Goal: Task Accomplishment & Management: Use online tool/utility

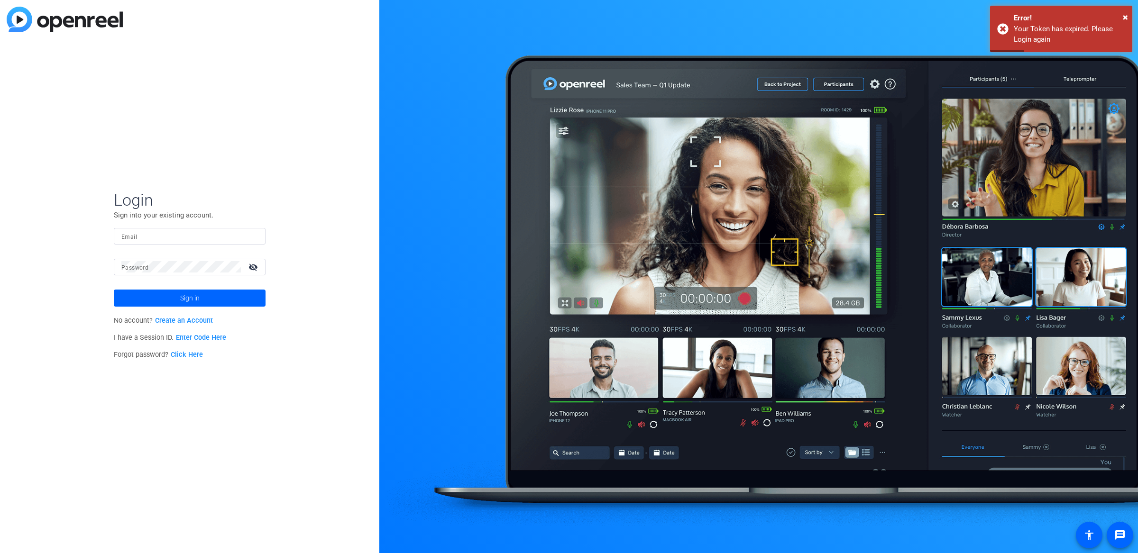
click at [210, 236] on input "Email" at bounding box center [189, 235] width 137 height 11
type input "[PERSON_NAME][EMAIL_ADDRESS][PERSON_NAME][DOMAIN_NAME]"
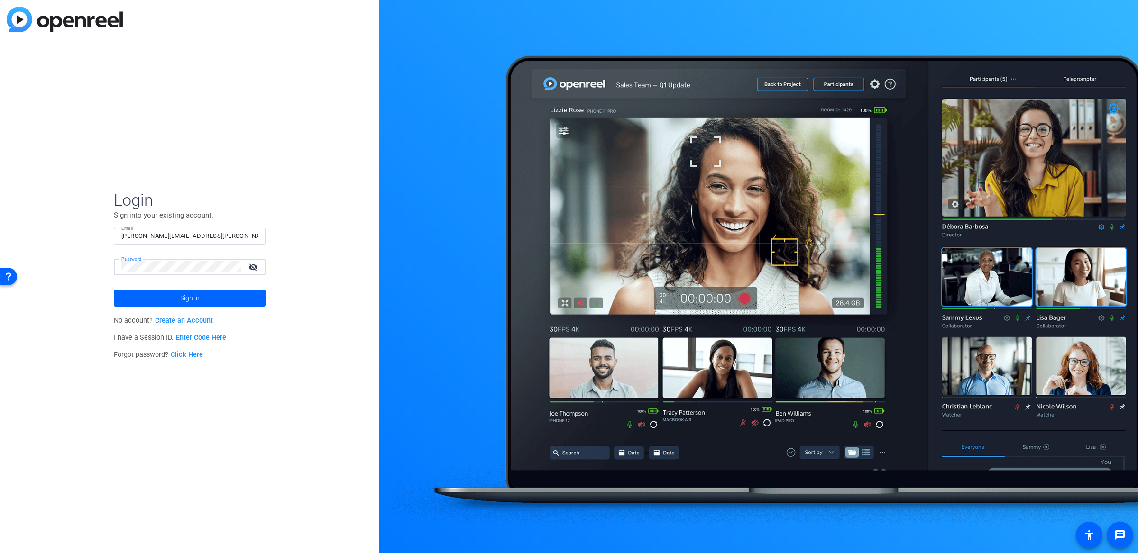
click at [114, 290] on button "Sign in" at bounding box center [190, 298] width 152 height 17
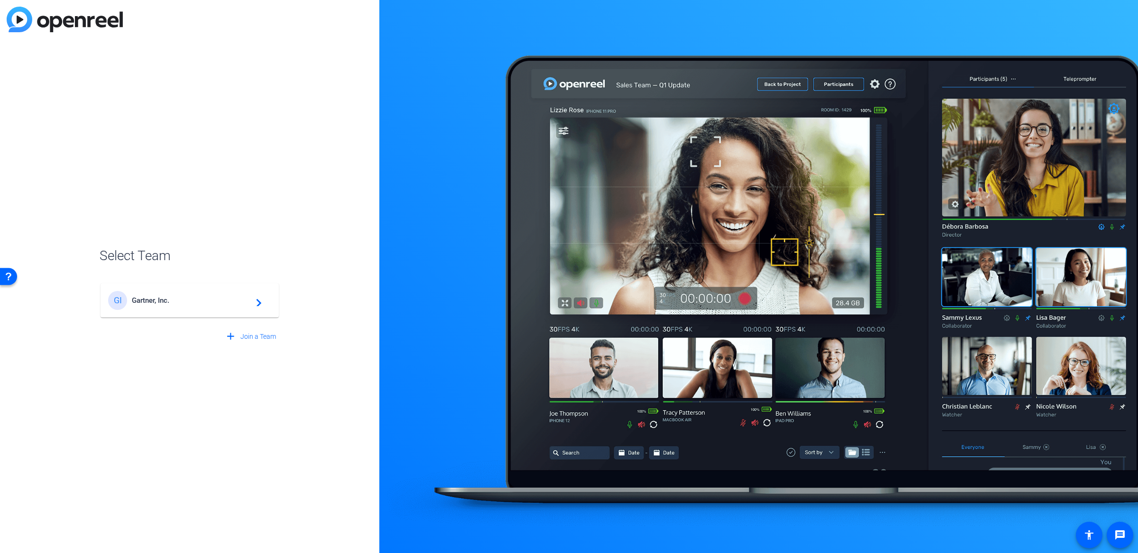
click at [211, 304] on span "Gartner, Inc." at bounding box center [191, 300] width 119 height 9
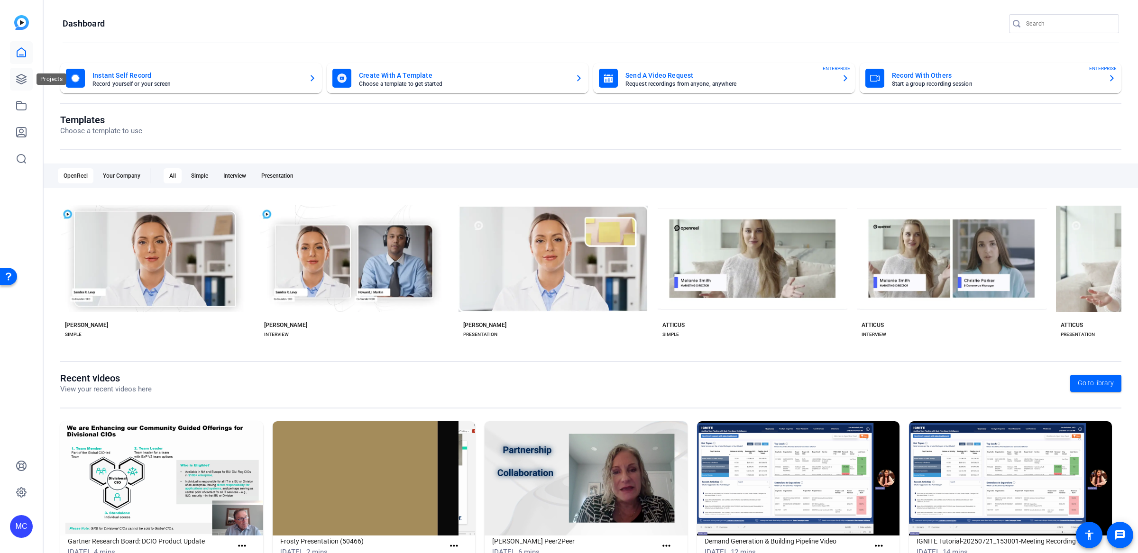
click at [19, 81] on icon at bounding box center [21, 78] width 9 height 9
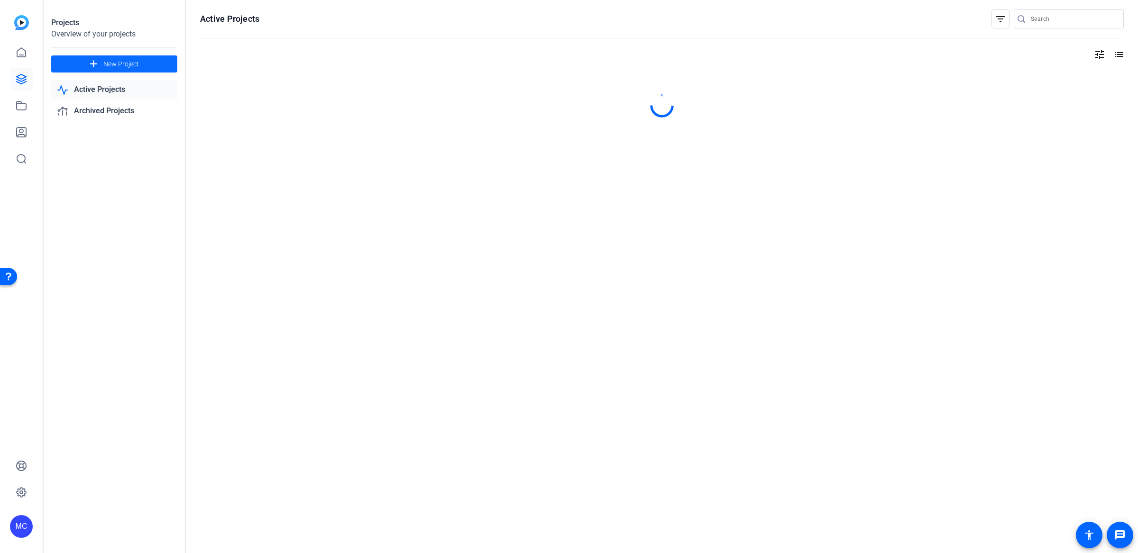
click at [138, 64] on span "New Project" at bounding box center [121, 64] width 36 height 10
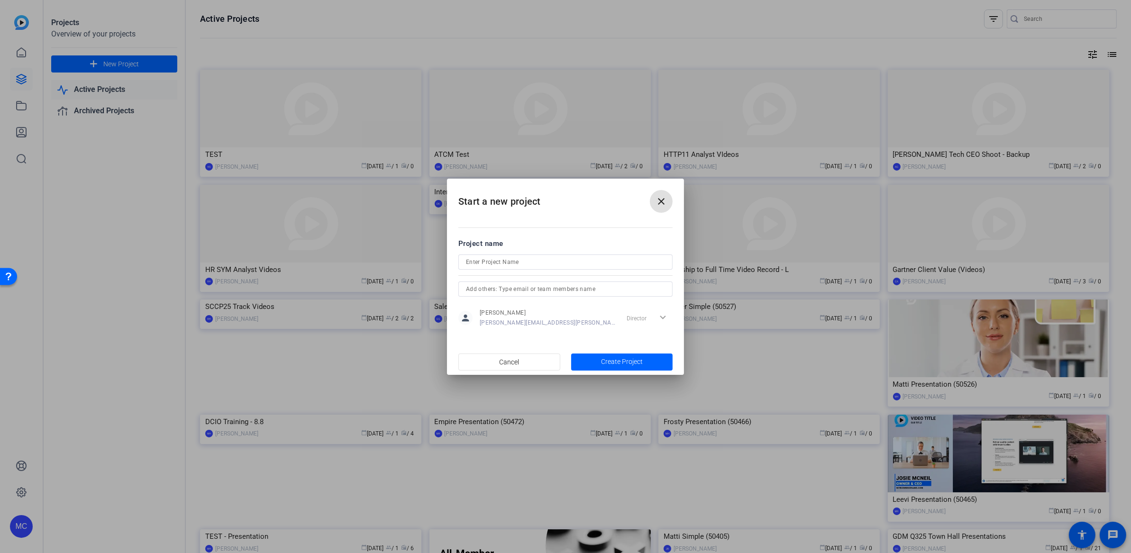
click at [546, 270] on div at bounding box center [566, 275] width 214 height 10
click at [547, 255] on div at bounding box center [565, 262] width 199 height 15
click at [550, 263] on input at bounding box center [565, 262] width 199 height 11
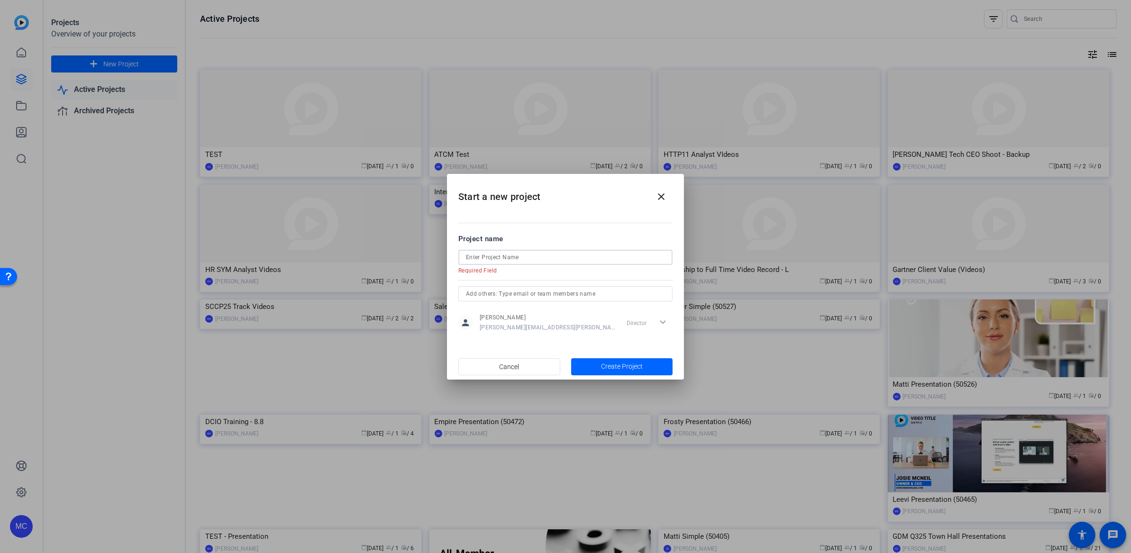
paste input "DvH Final Four Message"
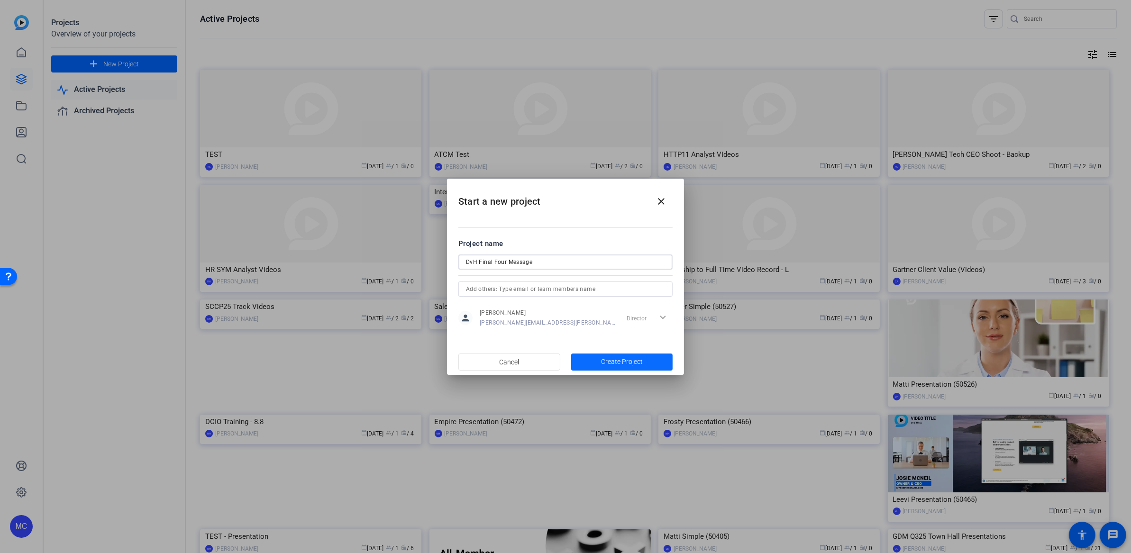
type input "DvH Final Four Message"
click at [633, 365] on span "Create Project" at bounding box center [622, 362] width 42 height 10
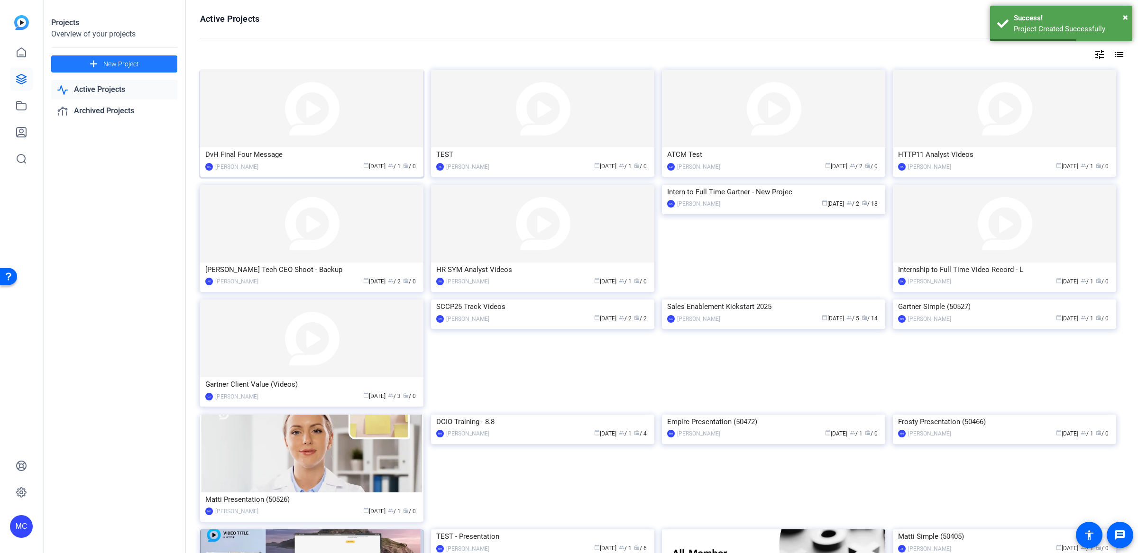
click at [299, 129] on img at bounding box center [311, 109] width 223 height 78
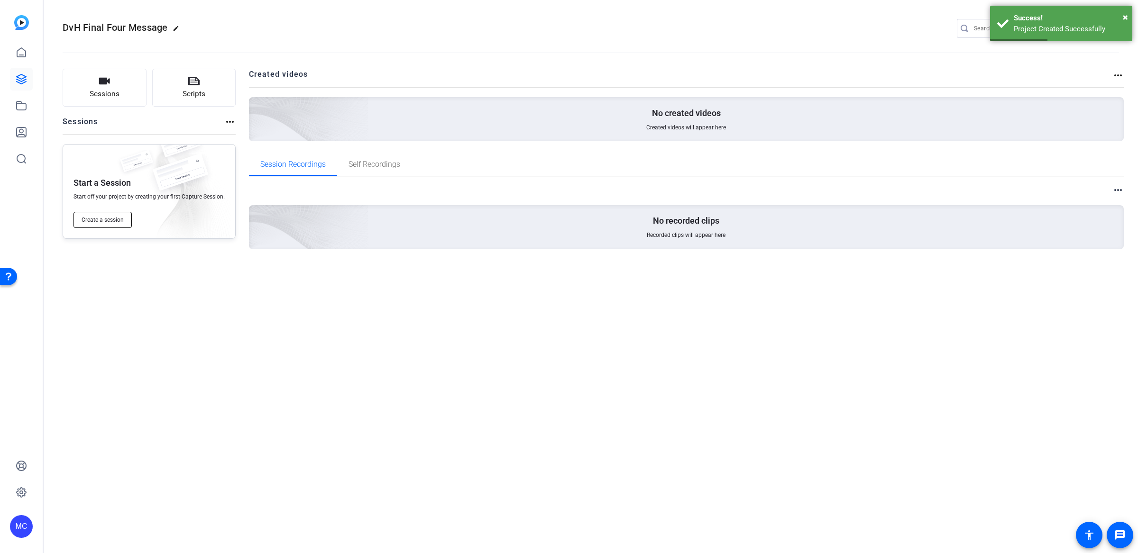
click at [110, 221] on span "Create a session" at bounding box center [103, 220] width 42 height 8
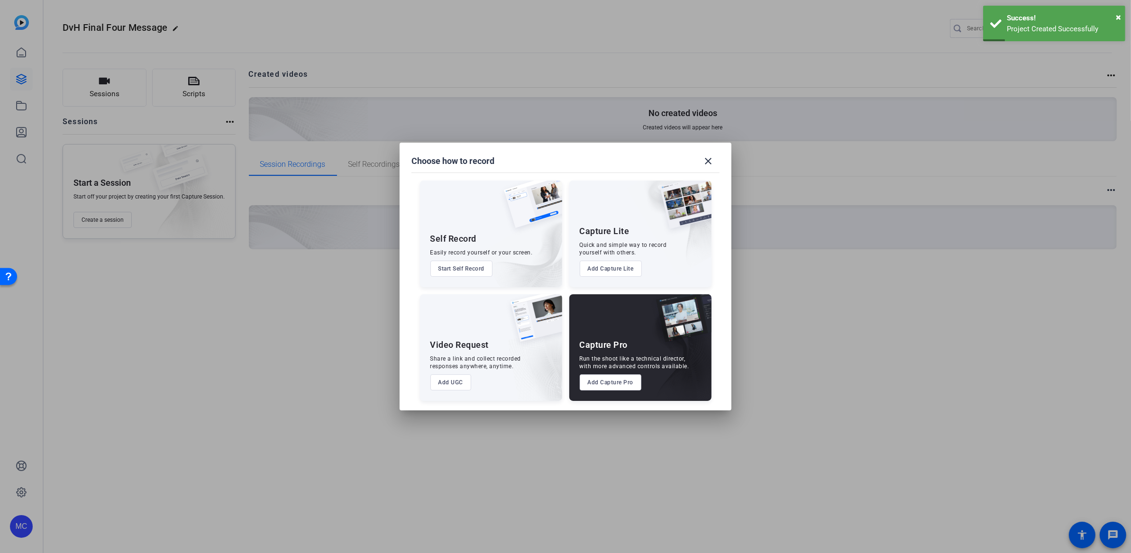
click at [596, 379] on button "Add Capture Pro" at bounding box center [611, 383] width 62 height 16
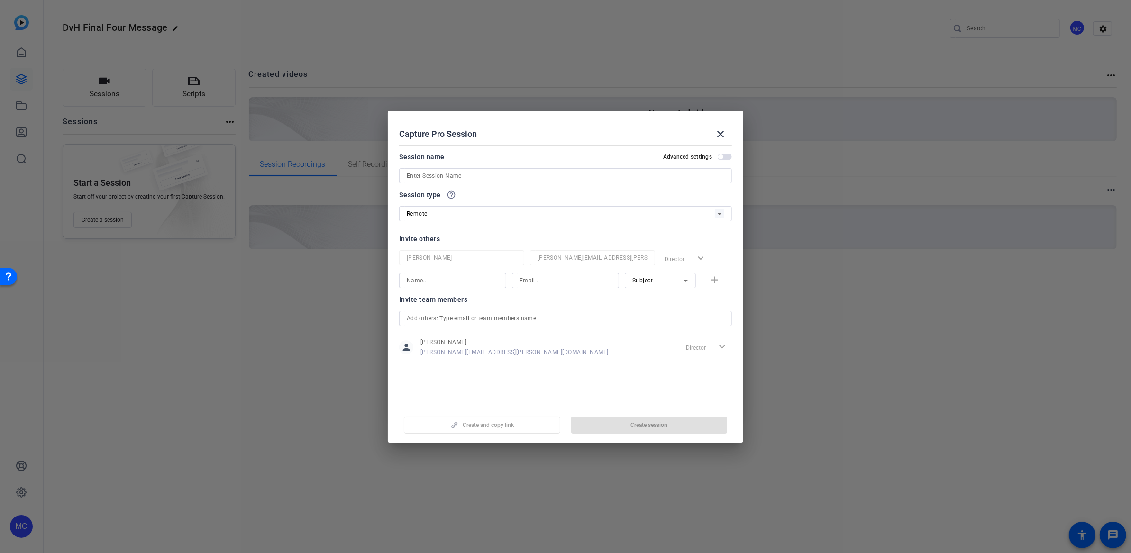
click at [456, 174] on input at bounding box center [566, 175] width 318 height 11
type input "DvH Final Four Message"
click at [459, 283] on input at bounding box center [453, 280] width 92 height 11
type input "[PERSON_NAME]"
click at [543, 282] on input at bounding box center [566, 280] width 92 height 11
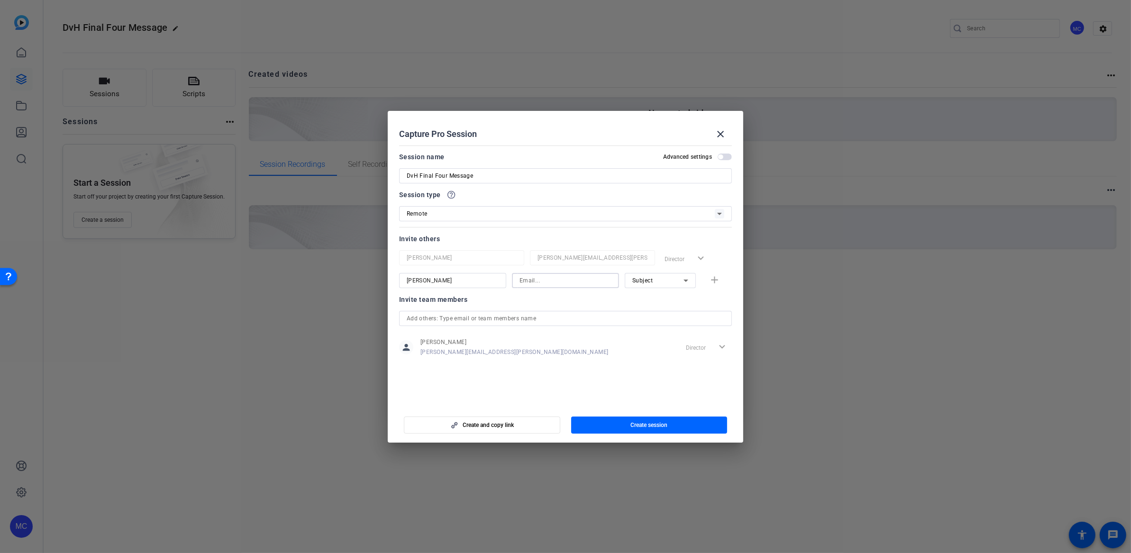
paste input "[PERSON_NAME][EMAIL_ADDRESS][PERSON_NAME][PERSON_NAME][DOMAIN_NAME]"
type input "[PERSON_NAME][EMAIL_ADDRESS][PERSON_NAME][PERSON_NAME][DOMAIN_NAME]"
click at [671, 275] on div "Subject" at bounding box center [658, 281] width 51 height 12
click at [669, 294] on mat-option "Collaborator" at bounding box center [660, 299] width 71 height 15
click at [716, 280] on mat-icon "add" at bounding box center [715, 281] width 12 height 12
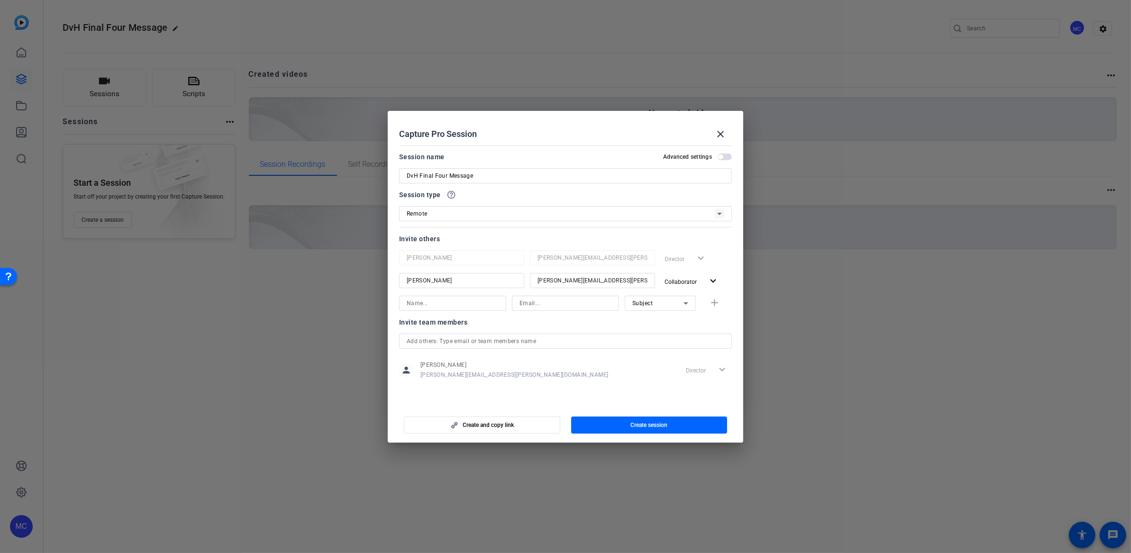
click at [453, 301] on input at bounding box center [453, 303] width 92 height 11
type input "[PERSON_NAME]"
click at [551, 304] on input at bounding box center [566, 303] width 92 height 11
paste input "[EMAIL_ADDRESS][PERSON_NAME][PERSON_NAME][DOMAIN_NAME]"
type input "[EMAIL_ADDRESS][PERSON_NAME][PERSON_NAME][DOMAIN_NAME]"
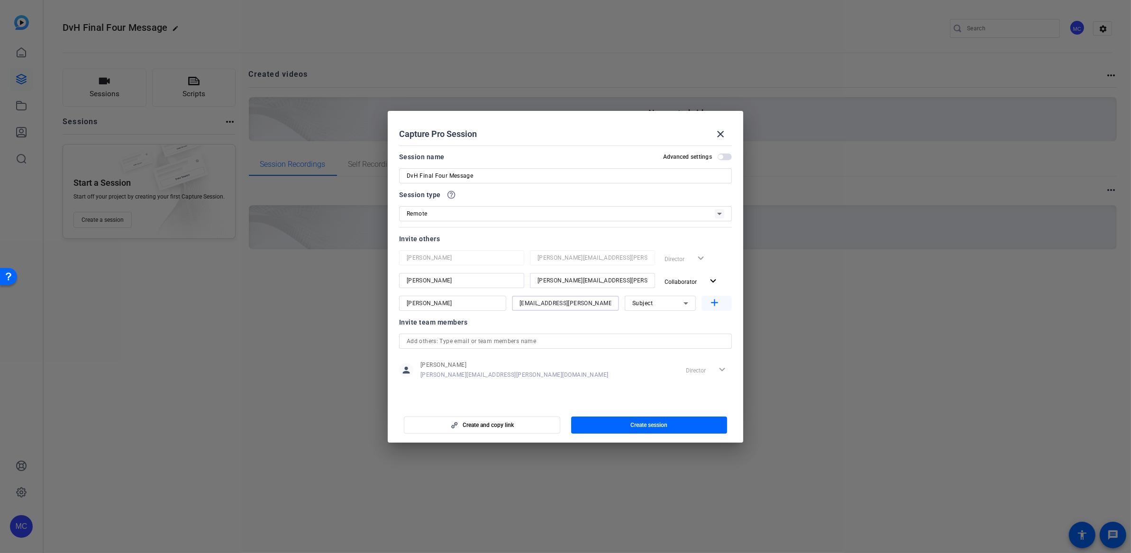
click at [716, 302] on mat-icon "add" at bounding box center [715, 303] width 12 height 12
click at [433, 330] on input at bounding box center [453, 326] width 92 height 11
type input "[PERSON_NAME]"
click at [546, 331] on input at bounding box center [566, 326] width 92 height 11
paste input "[PERSON_NAME][EMAIL_ADDRESS][PERSON_NAME][DOMAIN_NAME]"
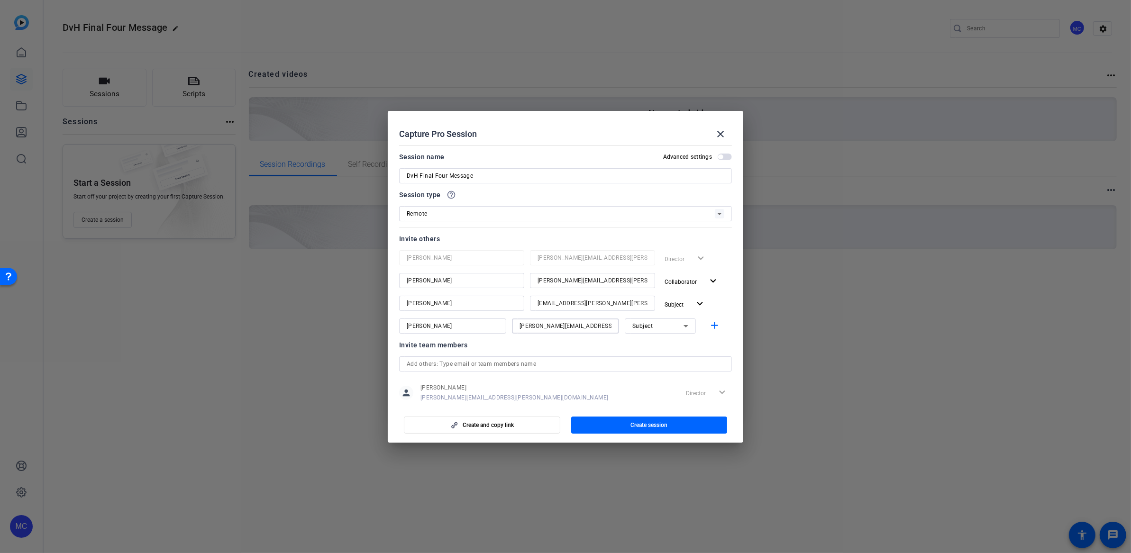
type input "[PERSON_NAME][EMAIL_ADDRESS][PERSON_NAME][DOMAIN_NAME]"
click at [648, 327] on div "Subject" at bounding box center [658, 326] width 51 height 12
click at [650, 357] on mat-option "Watcher" at bounding box center [653, 359] width 71 height 15
click at [709, 326] on mat-icon "add" at bounding box center [715, 326] width 12 height 12
click at [454, 349] on input at bounding box center [453, 348] width 92 height 11
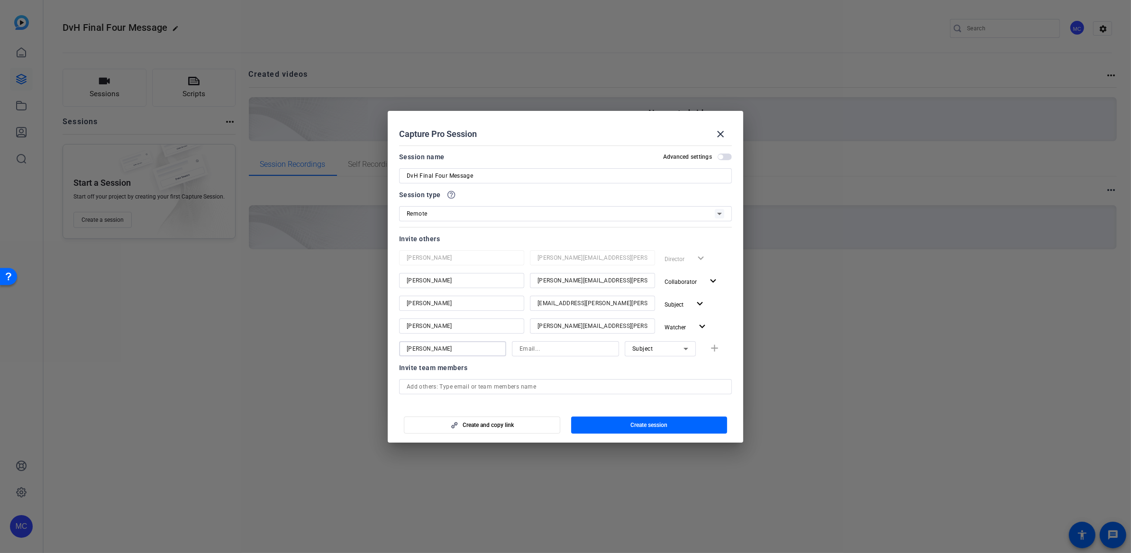
type input "[PERSON_NAME]"
click at [587, 317] on div at bounding box center [592, 316] width 125 height 10
click at [529, 350] on input at bounding box center [566, 348] width 92 height 11
paste input "[PERSON_NAME][EMAIL_ADDRESS][PERSON_NAME][PERSON_NAME][DOMAIN_NAME]"
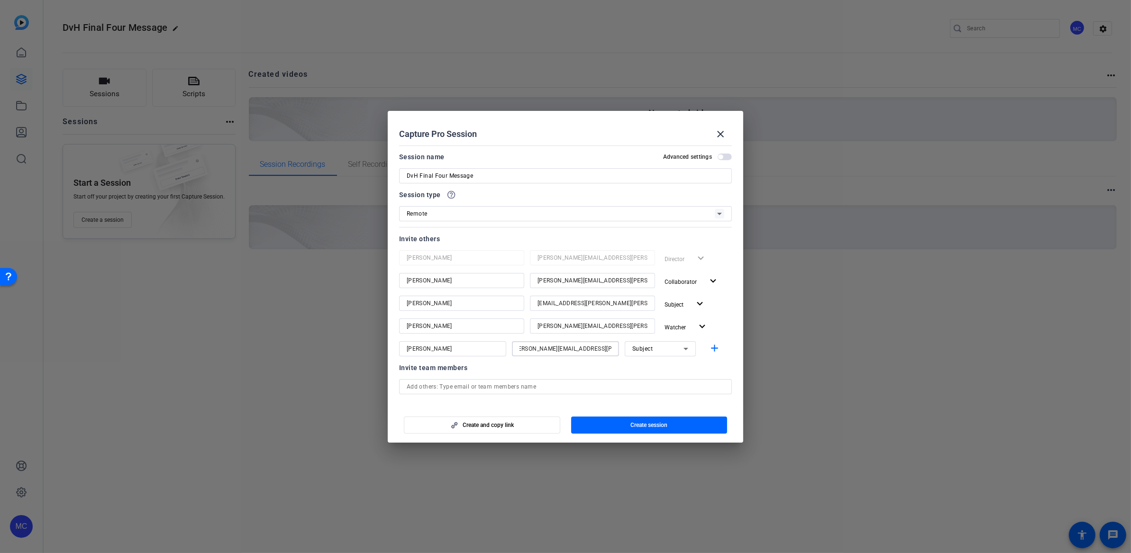
type input "[PERSON_NAME][EMAIL_ADDRESS][PERSON_NAME][PERSON_NAME][DOMAIN_NAME]"
click at [673, 349] on div "Subject" at bounding box center [658, 349] width 51 height 12
drag, startPoint x: 654, startPoint y: 378, endPoint x: 669, endPoint y: 369, distance: 17.9
click at [654, 378] on mat-option "Watcher" at bounding box center [653, 382] width 71 height 15
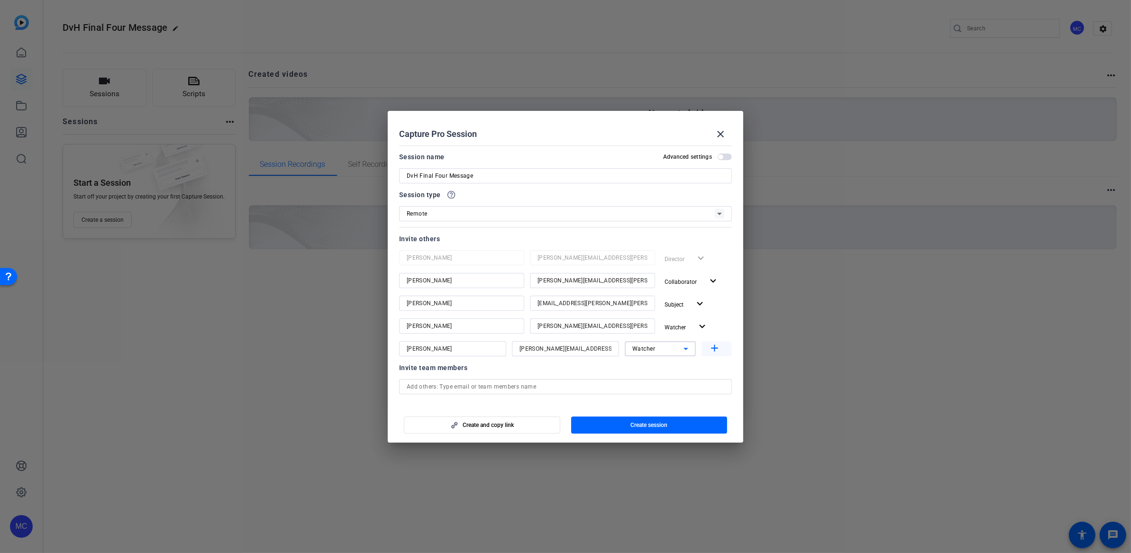
click at [709, 346] on mat-icon "add" at bounding box center [715, 349] width 12 height 12
click at [694, 426] on span "button" at bounding box center [649, 425] width 156 height 23
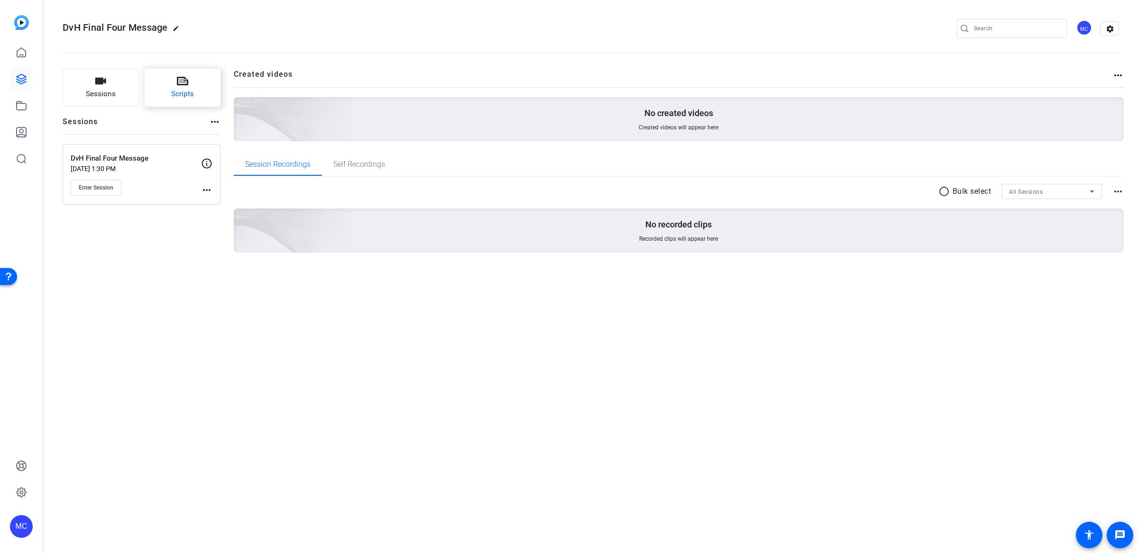
click at [200, 86] on button "Scripts" at bounding box center [183, 88] width 76 height 38
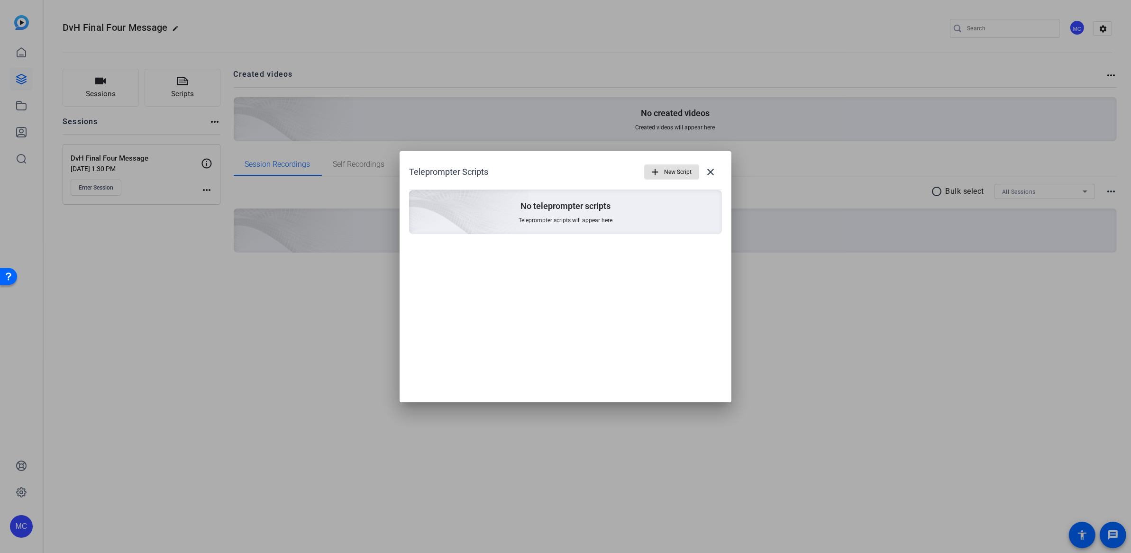
click at [673, 174] on span "New Script" at bounding box center [678, 172] width 28 height 18
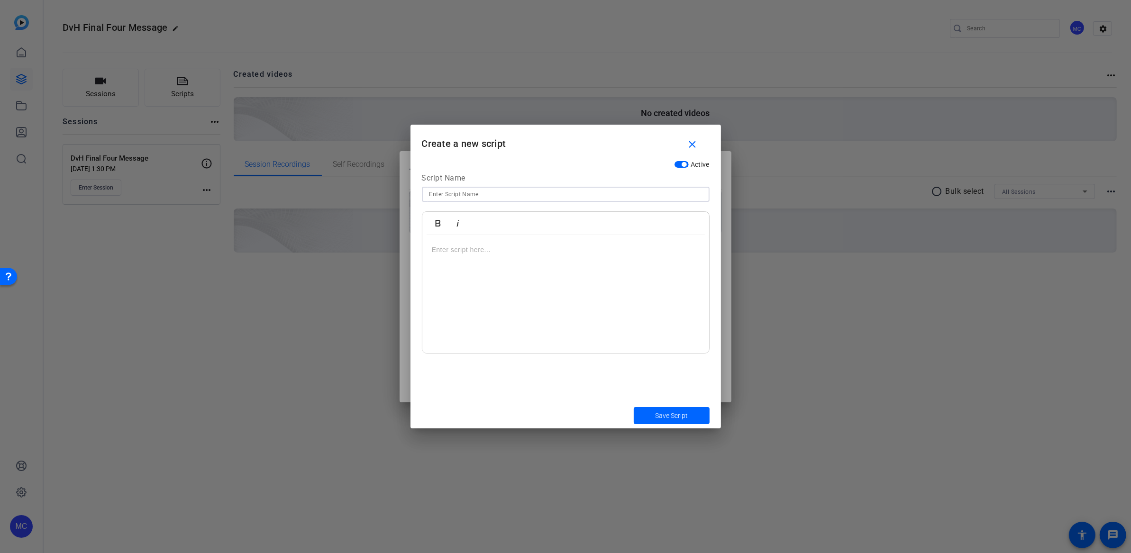
click at [503, 193] on input at bounding box center [566, 194] width 273 height 11
type input "DvH Final Four Message"
click at [492, 260] on div at bounding box center [565, 294] width 287 height 119
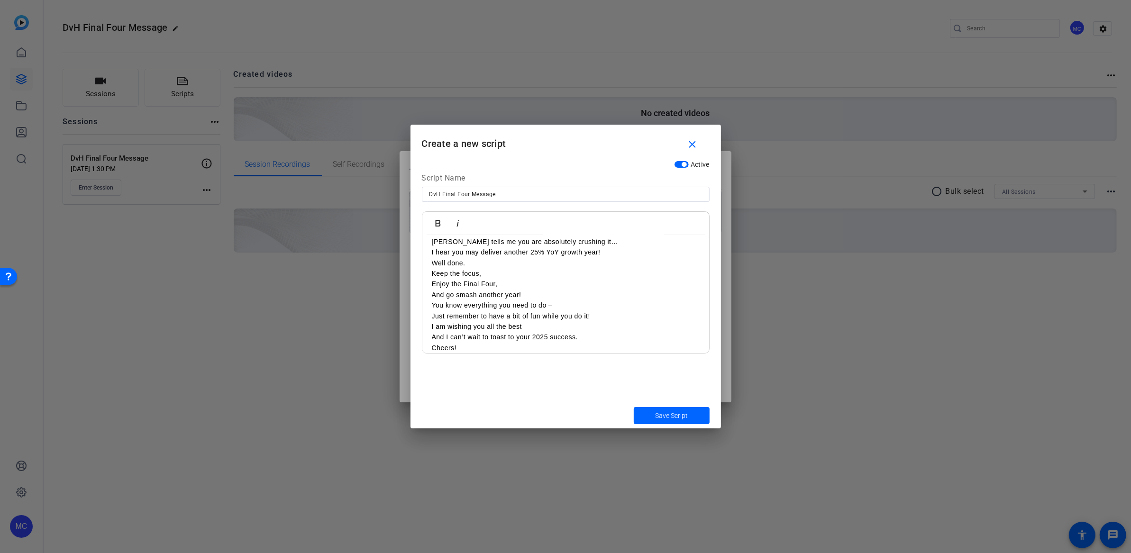
scroll to position [2823, 1]
click at [593, 273] on p "Keep the focus," at bounding box center [566, 273] width 268 height 10
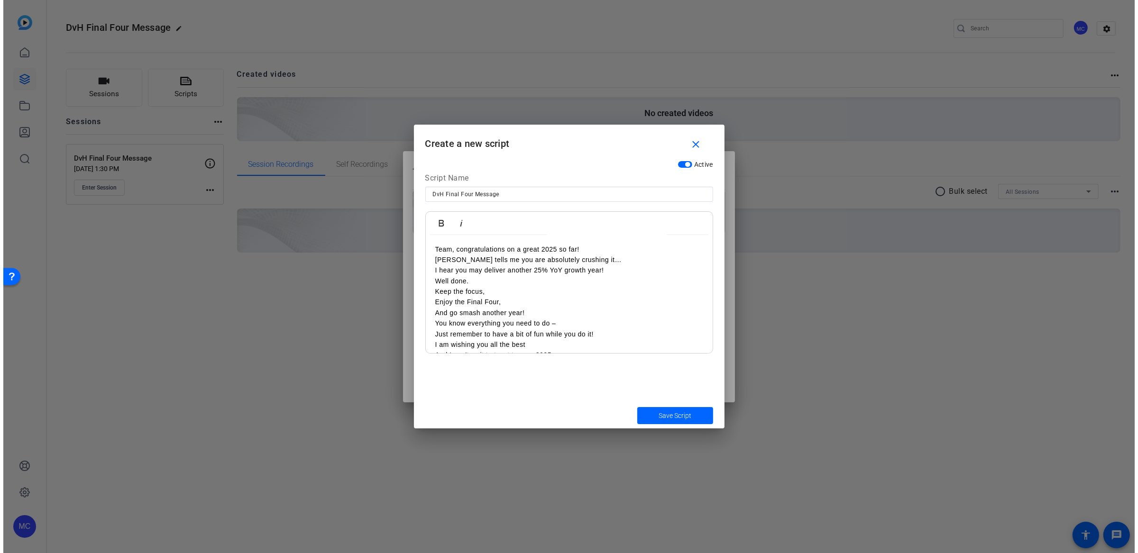
scroll to position [0, 0]
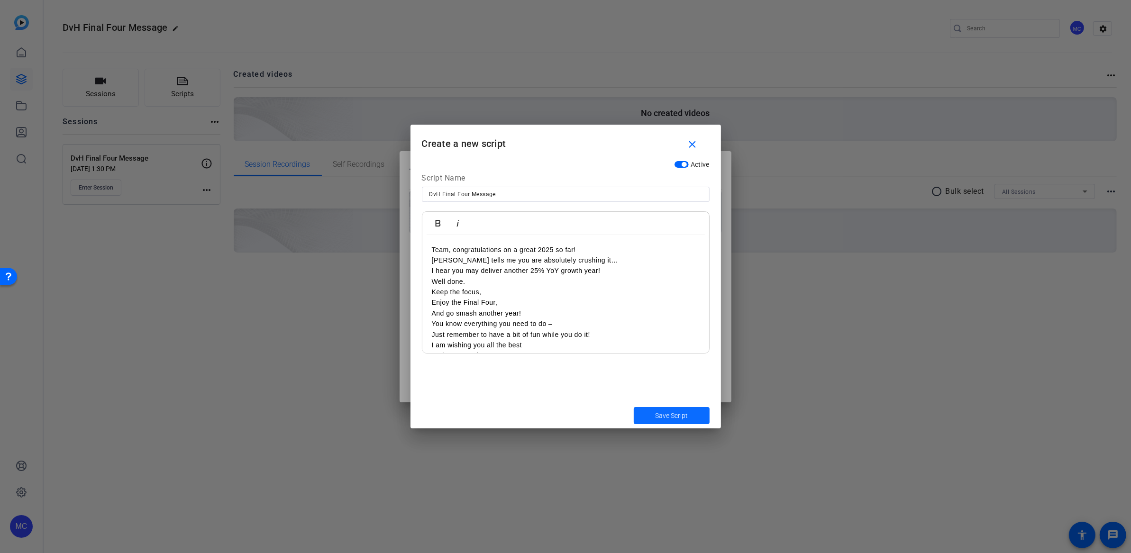
click at [681, 415] on span "Save Script" at bounding box center [671, 416] width 33 height 10
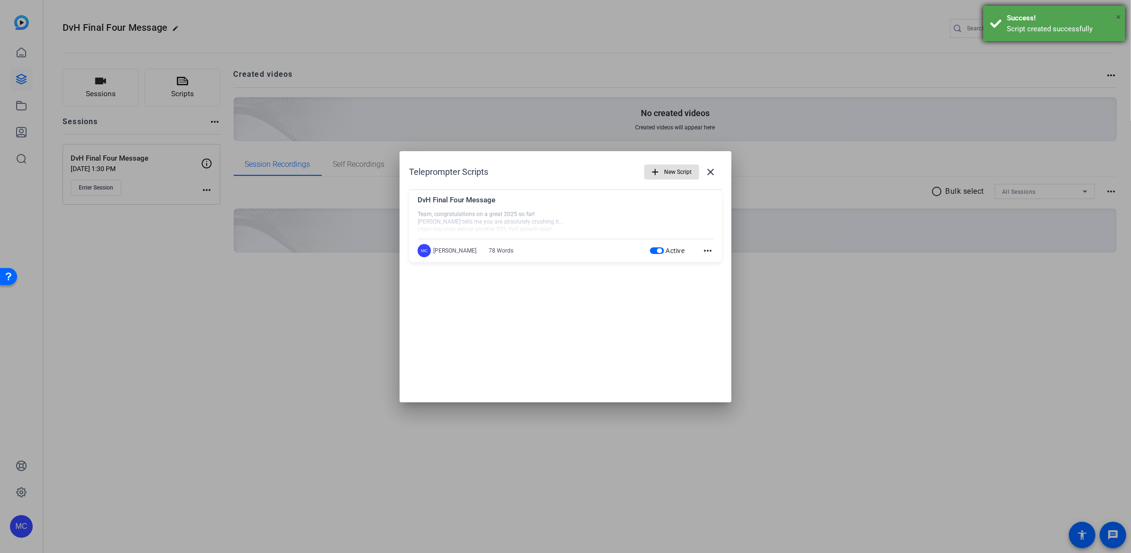
click at [1118, 19] on span "×" at bounding box center [1118, 16] width 5 height 11
click at [714, 172] on mat-icon "close" at bounding box center [710, 171] width 11 height 11
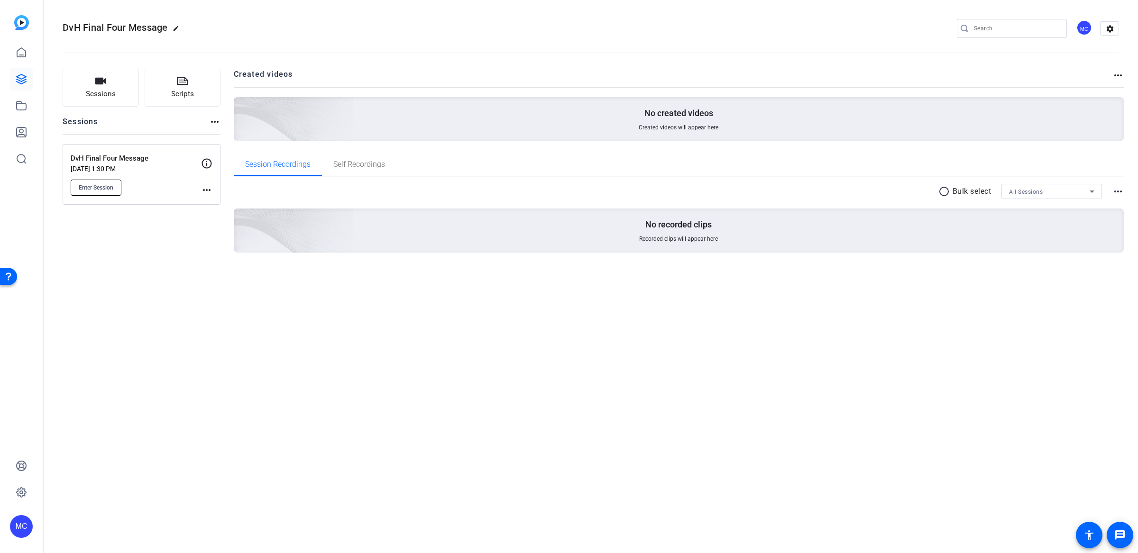
click at [98, 180] on button "Enter Session" at bounding box center [96, 188] width 51 height 16
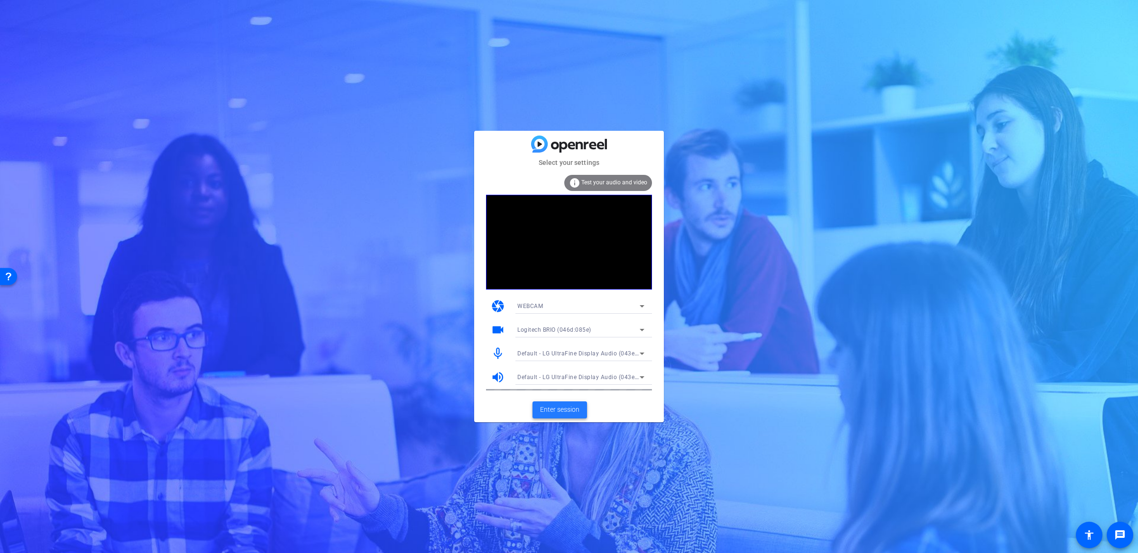
click at [573, 417] on span at bounding box center [559, 410] width 55 height 23
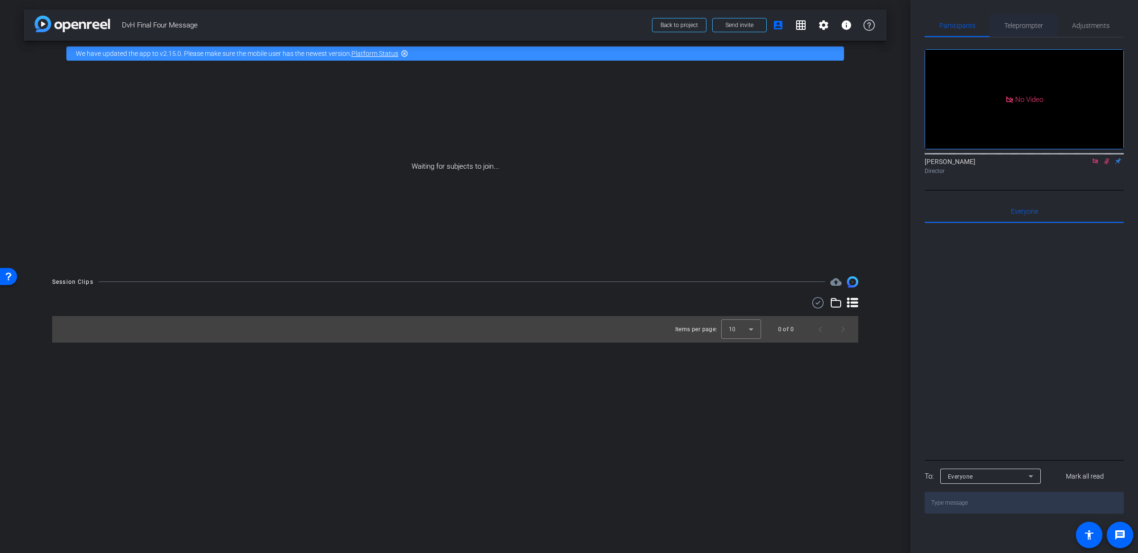
click at [1028, 24] on span "Teleprompter" at bounding box center [1023, 25] width 39 height 7
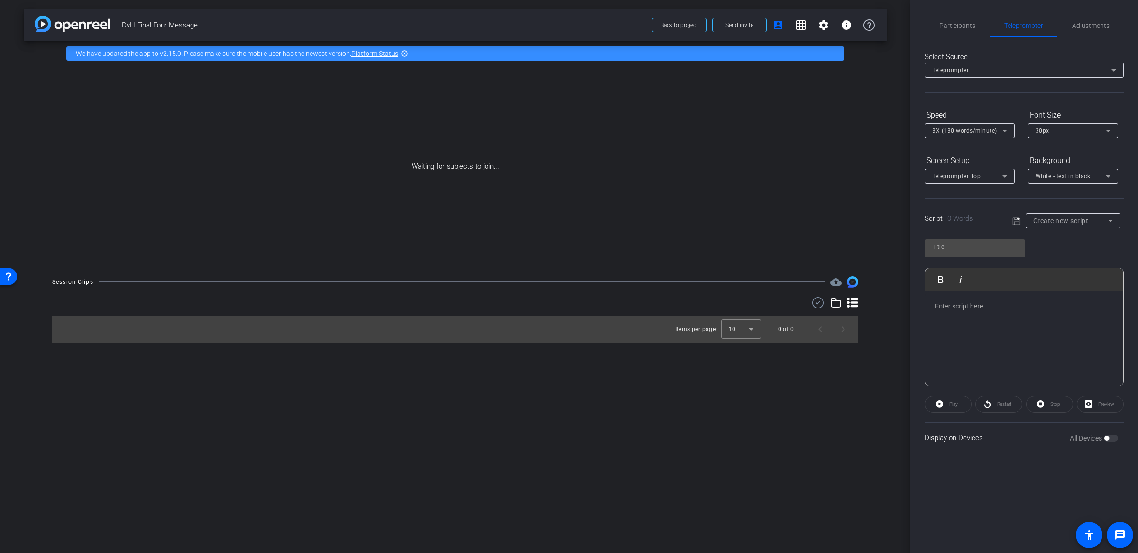
click at [1088, 219] on div "Create new script" at bounding box center [1070, 220] width 75 height 11
click at [0, 0] on span "DvH Final Four Message" at bounding box center [0, 0] width 0 height 0
type input "DvH Final Four Message"
click at [1032, 482] on div "Participants Teleprompter Adjustments Michael Caso Director Everyone 0 Mark all…" at bounding box center [1024, 276] width 228 height 553
